Goal: Transaction & Acquisition: Subscribe to service/newsletter

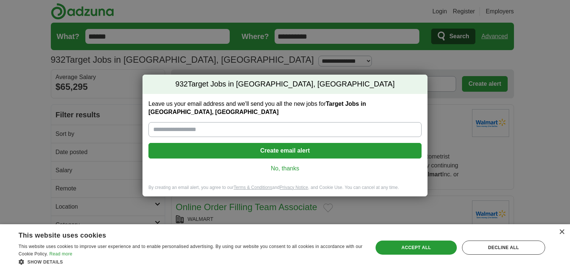
click at [228, 122] on input "Leave us your email address and we'll send you all the new jobs for Target Jobs…" at bounding box center [285, 129] width 273 height 15
type input "**********"
click at [281, 144] on button "Create email alert" at bounding box center [285, 151] width 273 height 16
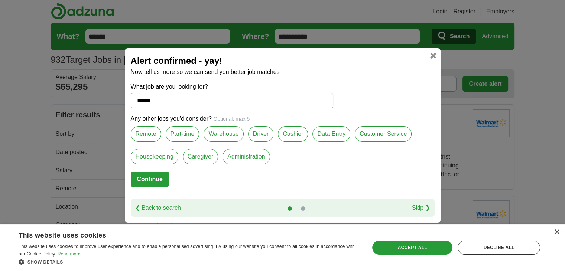
click at [293, 132] on label "Cashier" at bounding box center [293, 134] width 30 height 16
click at [374, 131] on label "Customer Service" at bounding box center [383, 134] width 57 height 16
click at [330, 132] on label "Data Entry" at bounding box center [331, 134] width 38 height 16
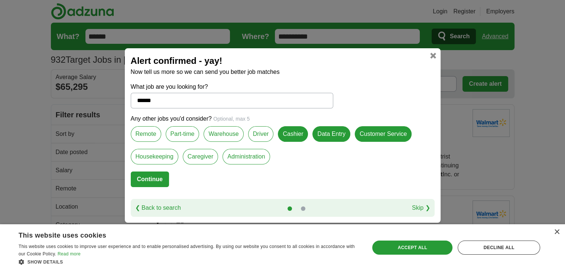
click at [241, 156] on label "Administration" at bounding box center [245, 157] width 47 height 16
click at [143, 133] on label "Remote" at bounding box center [146, 134] width 30 height 16
click at [149, 180] on button "Continue" at bounding box center [150, 180] width 38 height 16
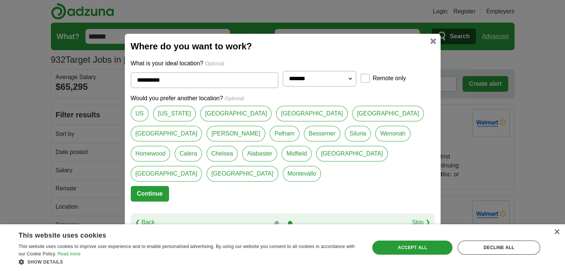
click at [265, 126] on link "Hoover" at bounding box center [235, 134] width 59 height 16
click at [277, 146] on link "Alabaster" at bounding box center [259, 154] width 35 height 16
click at [270, 141] on link "Pelham" at bounding box center [285, 134] width 30 height 16
click at [316, 161] on link "Vestavia Hills" at bounding box center [352, 154] width 72 height 16
click at [276, 121] on link "Birmingham" at bounding box center [312, 114] width 72 height 16
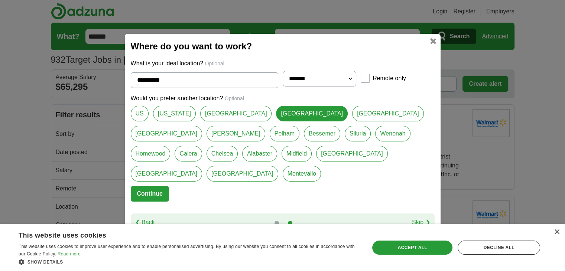
click at [316, 161] on link "Vestavia Hills" at bounding box center [352, 154] width 72 height 16
type input "**********"
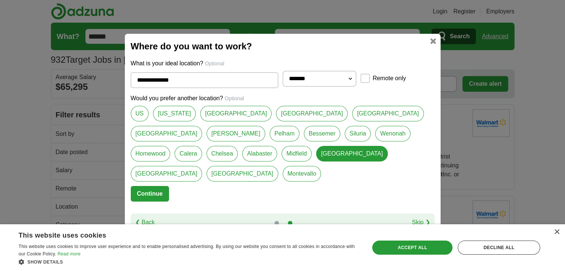
click at [350, 87] on select "**********" at bounding box center [320, 79] width 74 height 16
click at [422, 218] on link "Skip ❯" at bounding box center [421, 222] width 18 height 9
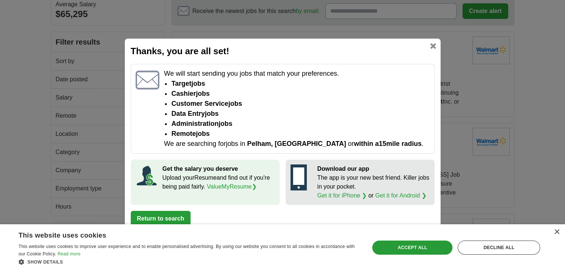
scroll to position [74, 0]
click at [499, 246] on div "Decline all" at bounding box center [498, 248] width 82 height 14
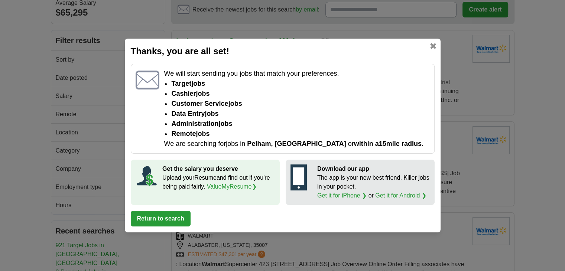
click at [221, 185] on link "ValueMyResume ❯" at bounding box center [232, 186] width 50 height 6
click at [158, 220] on button "Return to search" at bounding box center [161, 219] width 60 height 16
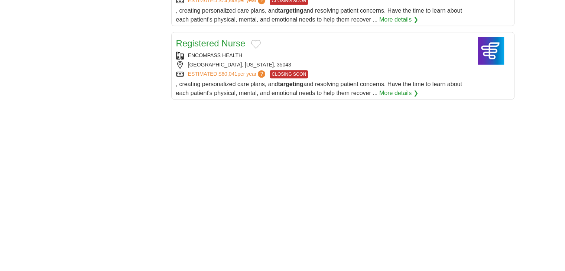
scroll to position [891, 0]
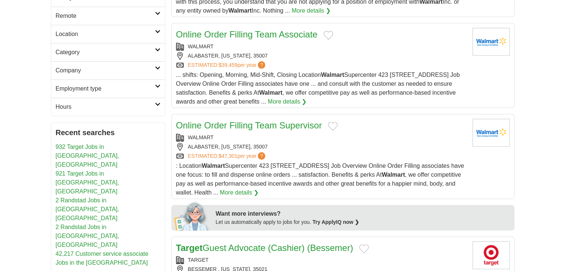
scroll to position [186, 0]
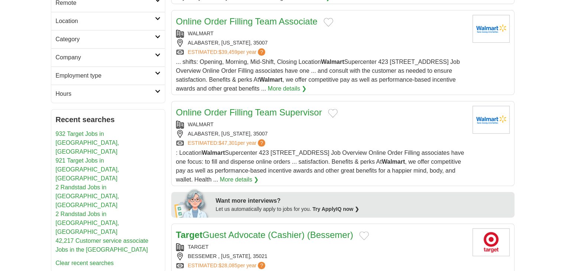
click at [119, 184] on link "2 Randstad Jobs in [GEOGRAPHIC_DATA], [GEOGRAPHIC_DATA]" at bounding box center [87, 196] width 63 height 24
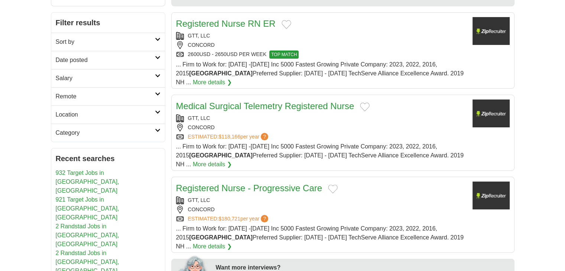
scroll to position [111, 0]
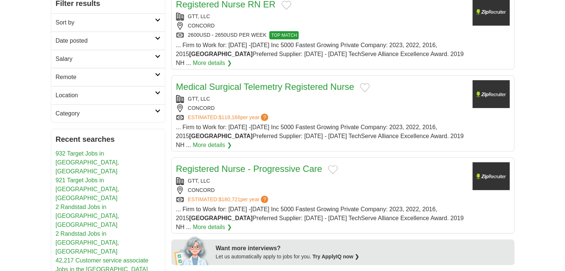
click at [84, 151] on link "932 Target Jobs in [GEOGRAPHIC_DATA], [GEOGRAPHIC_DATA]" at bounding box center [87, 162] width 63 height 24
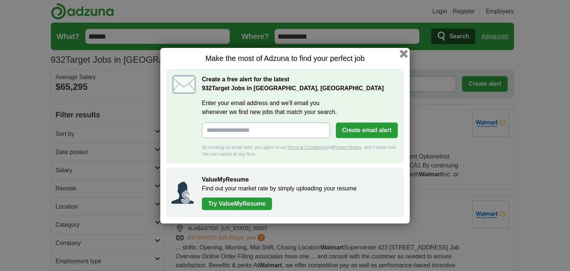
click at [403, 50] on button "button" at bounding box center [404, 53] width 8 height 8
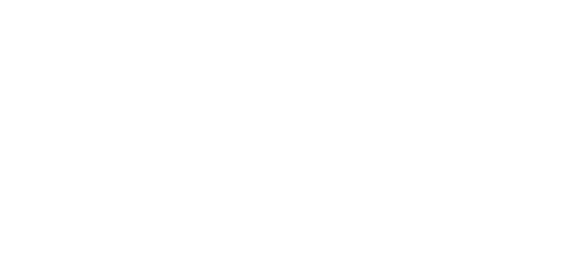
scroll to position [1114, 0]
